Goal: Contribute content: Add original content to the website for others to see

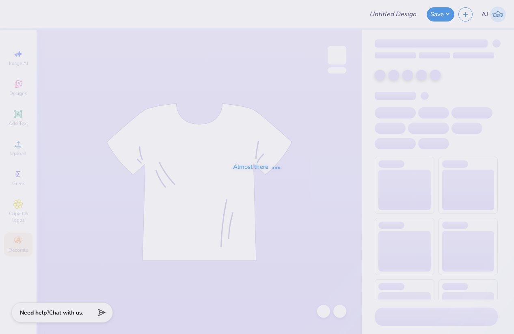
type input "Social shirts"
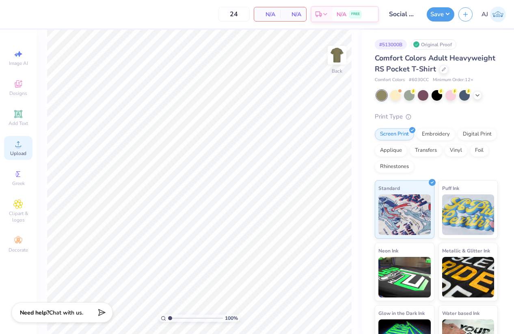
click at [24, 146] on div "Upload" at bounding box center [18, 148] width 28 height 24
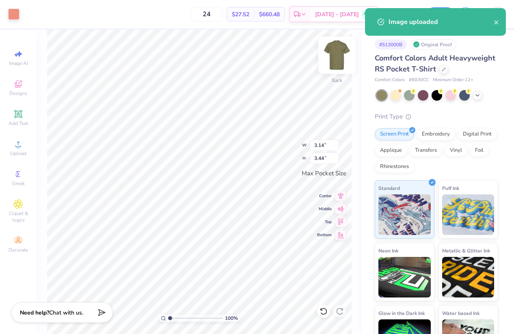
click at [333, 61] on img at bounding box center [337, 55] width 32 height 32
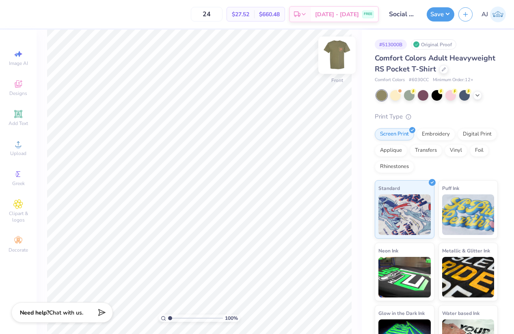
click at [335, 52] on img at bounding box center [337, 55] width 32 height 32
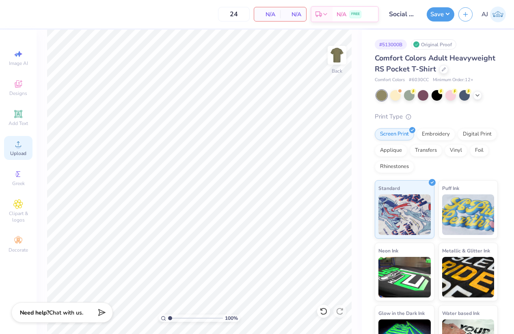
click at [22, 150] on div "Upload" at bounding box center [18, 148] width 28 height 24
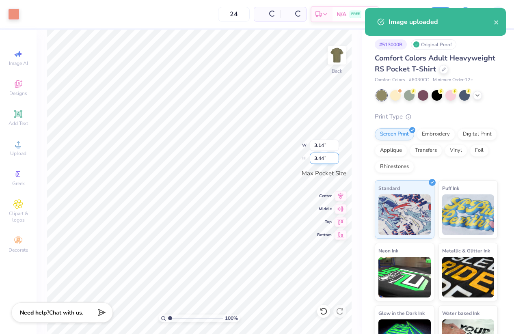
click at [322, 158] on input "3.44" at bounding box center [324, 158] width 29 height 11
type input "3.50"
type input "3.20"
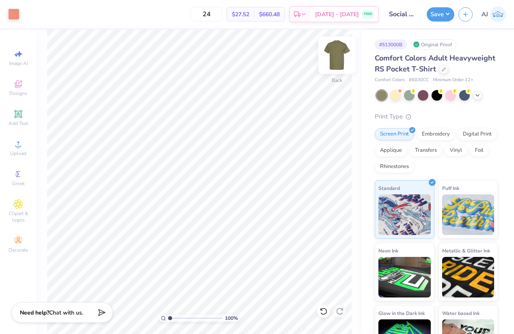
click at [341, 56] on img at bounding box center [337, 55] width 32 height 32
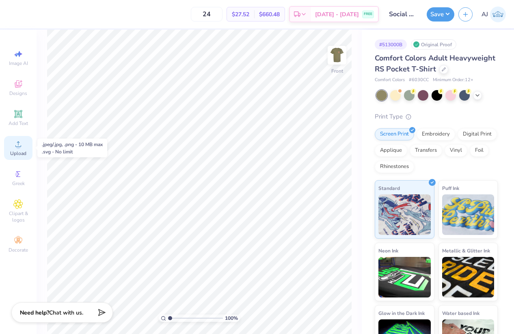
click at [22, 145] on icon at bounding box center [18, 144] width 10 height 10
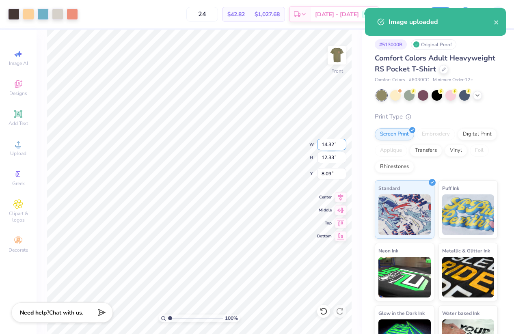
click at [331, 143] on input "14.32" at bounding box center [331, 144] width 29 height 11
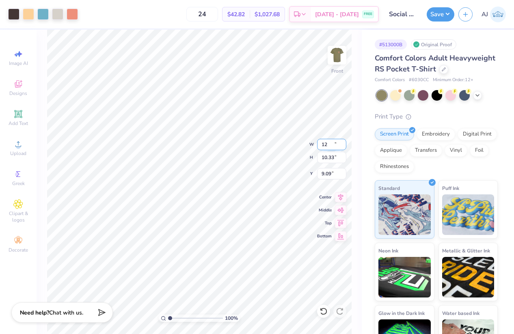
type input "12.00"
type input "10.33"
type input "3.00"
click at [448, 14] on button "Save" at bounding box center [441, 13] width 28 height 14
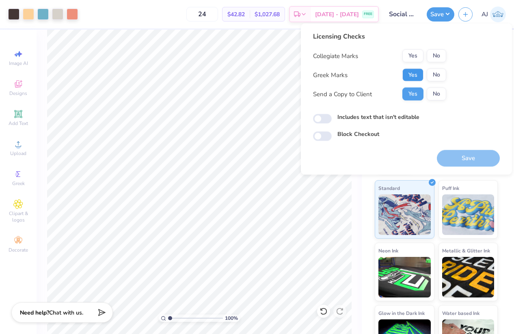
click at [409, 74] on button "Yes" at bounding box center [412, 75] width 21 height 13
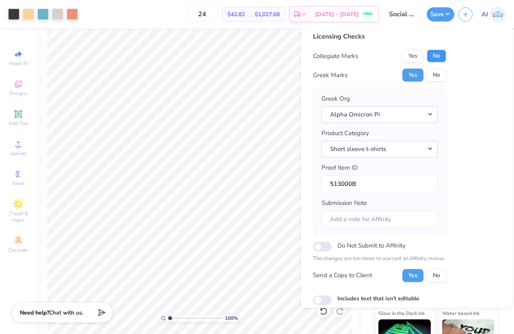
click at [441, 57] on button "No" at bounding box center [436, 56] width 19 height 13
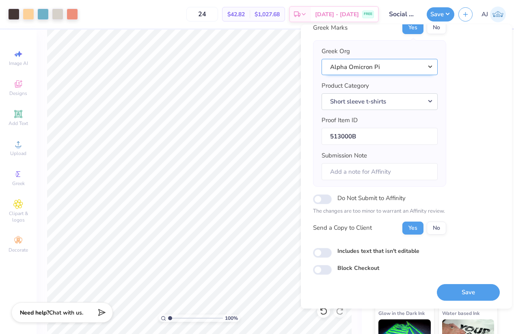
click at [423, 70] on button "Alpha Omicron Pi" at bounding box center [380, 67] width 116 height 17
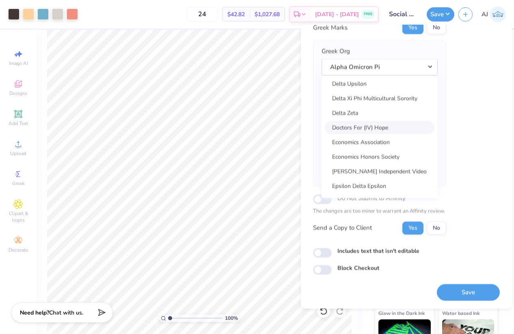
scroll to position [2184, 0]
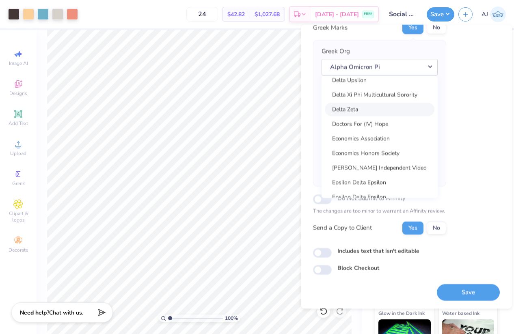
click at [349, 112] on link "Delta Zeta" at bounding box center [380, 109] width 110 height 13
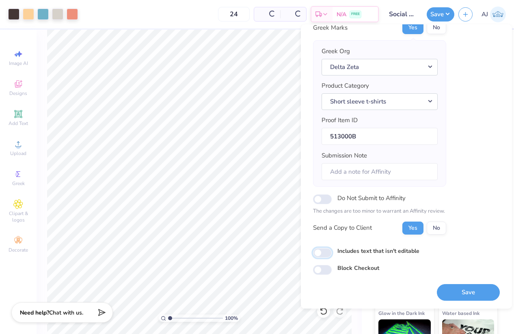
click at [325, 251] on input "Includes text that isn't editable" at bounding box center [322, 253] width 19 height 10
checkbox input "true"
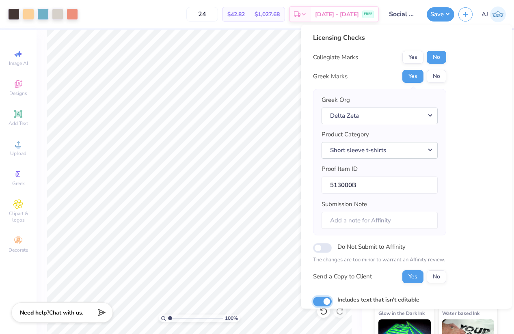
scroll to position [48, 0]
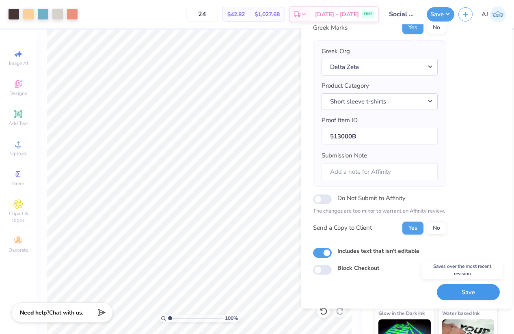
click at [463, 289] on button "Save" at bounding box center [468, 292] width 63 height 17
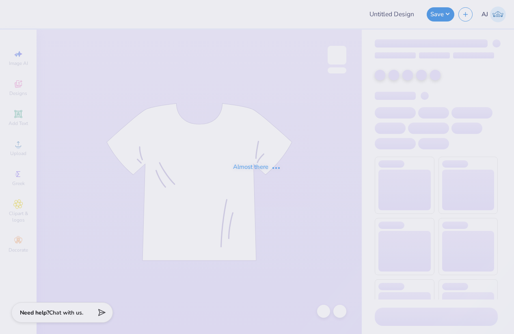
type input "GAMEDAY T-SHIRTS FOR SIGMA CHI"
